Goal: Navigation & Orientation: Find specific page/section

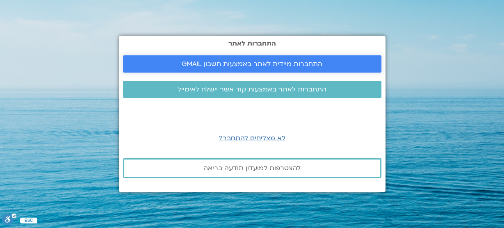
click at [297, 60] on span "התחברות מיידית לאתר באמצעות חשבון GMAIL" at bounding box center [252, 63] width 141 height 7
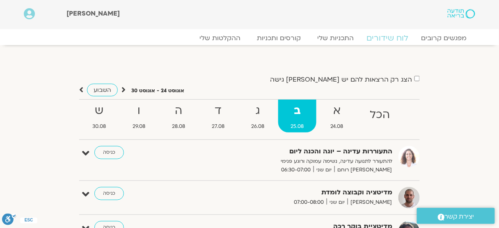
click at [381, 41] on link "לוח שידורים" at bounding box center [388, 38] width 62 height 10
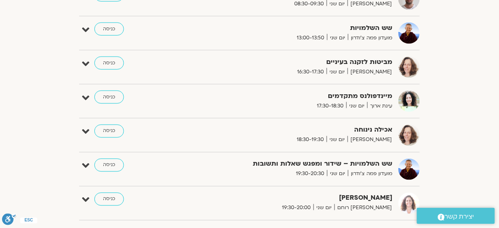
scroll to position [276, 0]
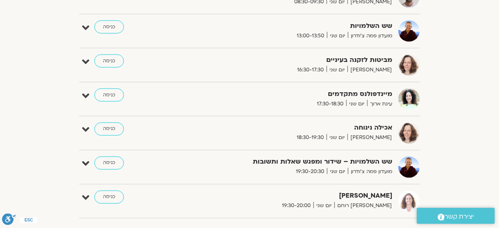
drag, startPoint x: 497, startPoint y: 52, endPoint x: 504, endPoint y: 51, distance: 6.3
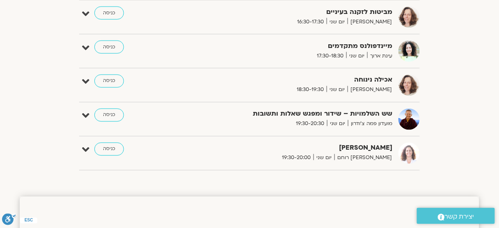
scroll to position [326, 0]
